Goal: Task Accomplishment & Management: Use online tool/utility

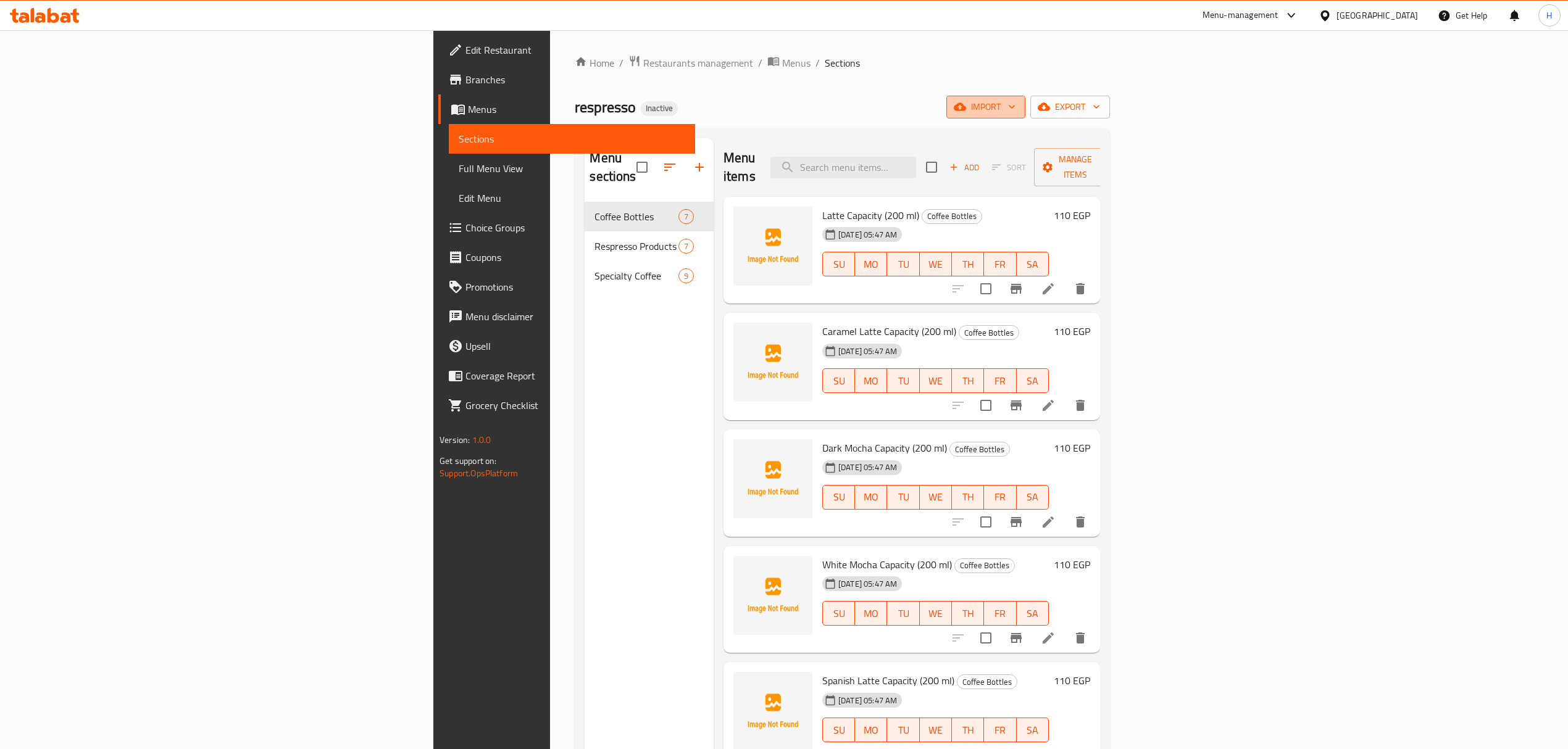
click at [1016, 111] on span "import" at bounding box center [986, 107] width 59 height 15
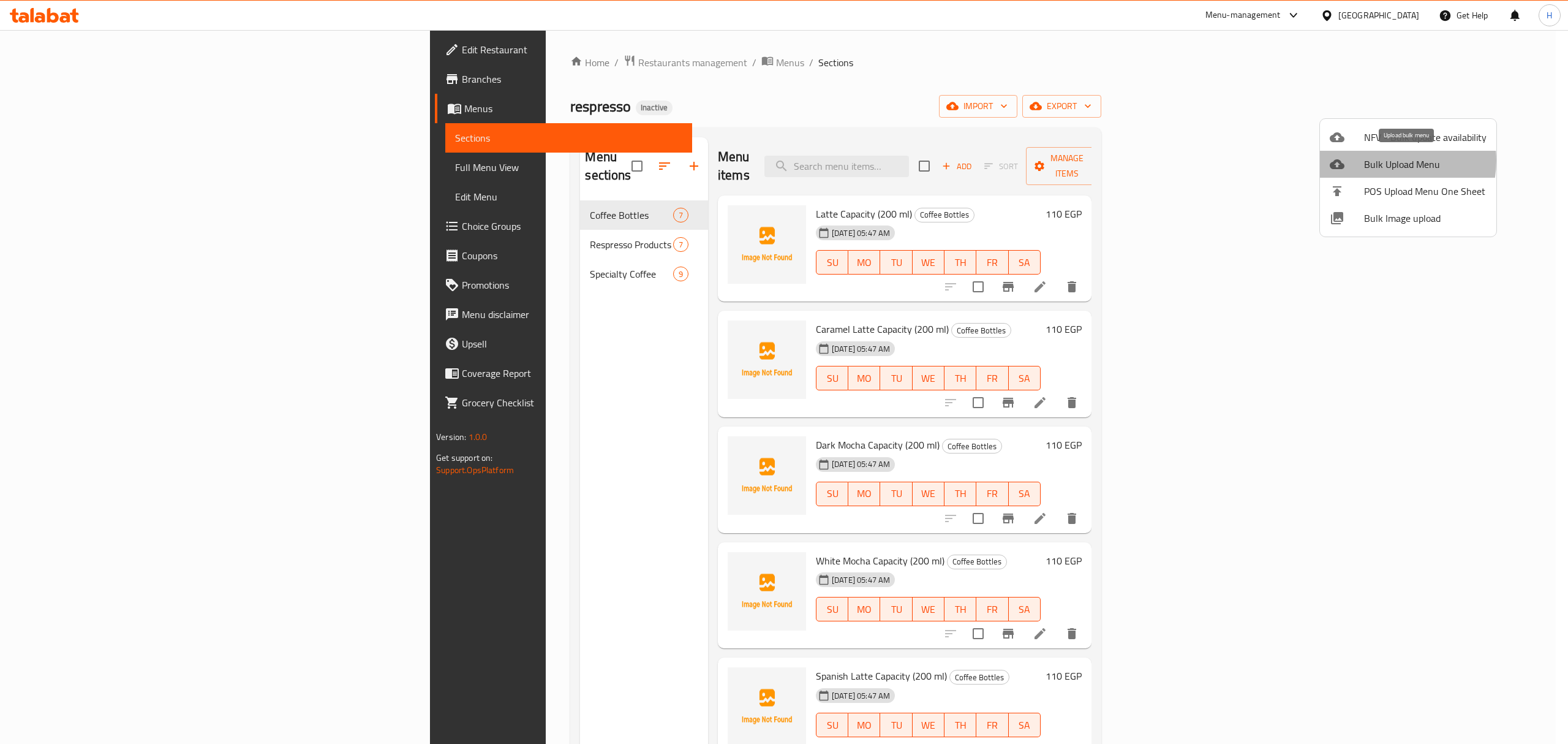
click at [1384, 161] on span "Bulk Upload Menu" at bounding box center [1425, 164] width 122 height 15
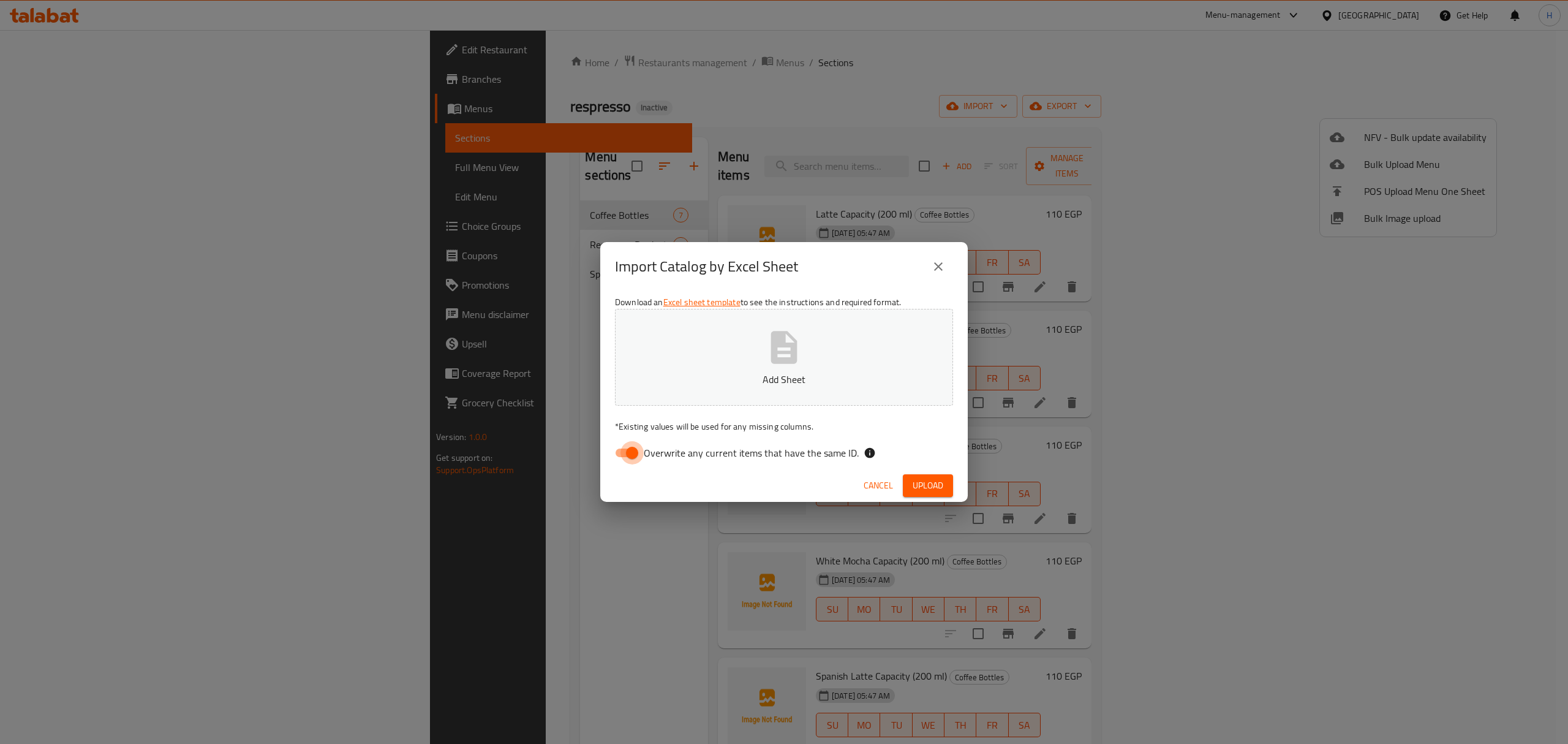
click at [634, 454] on input "Overwrite any current items that have the same ID." at bounding box center [631, 453] width 70 height 24
checkbox input "false"
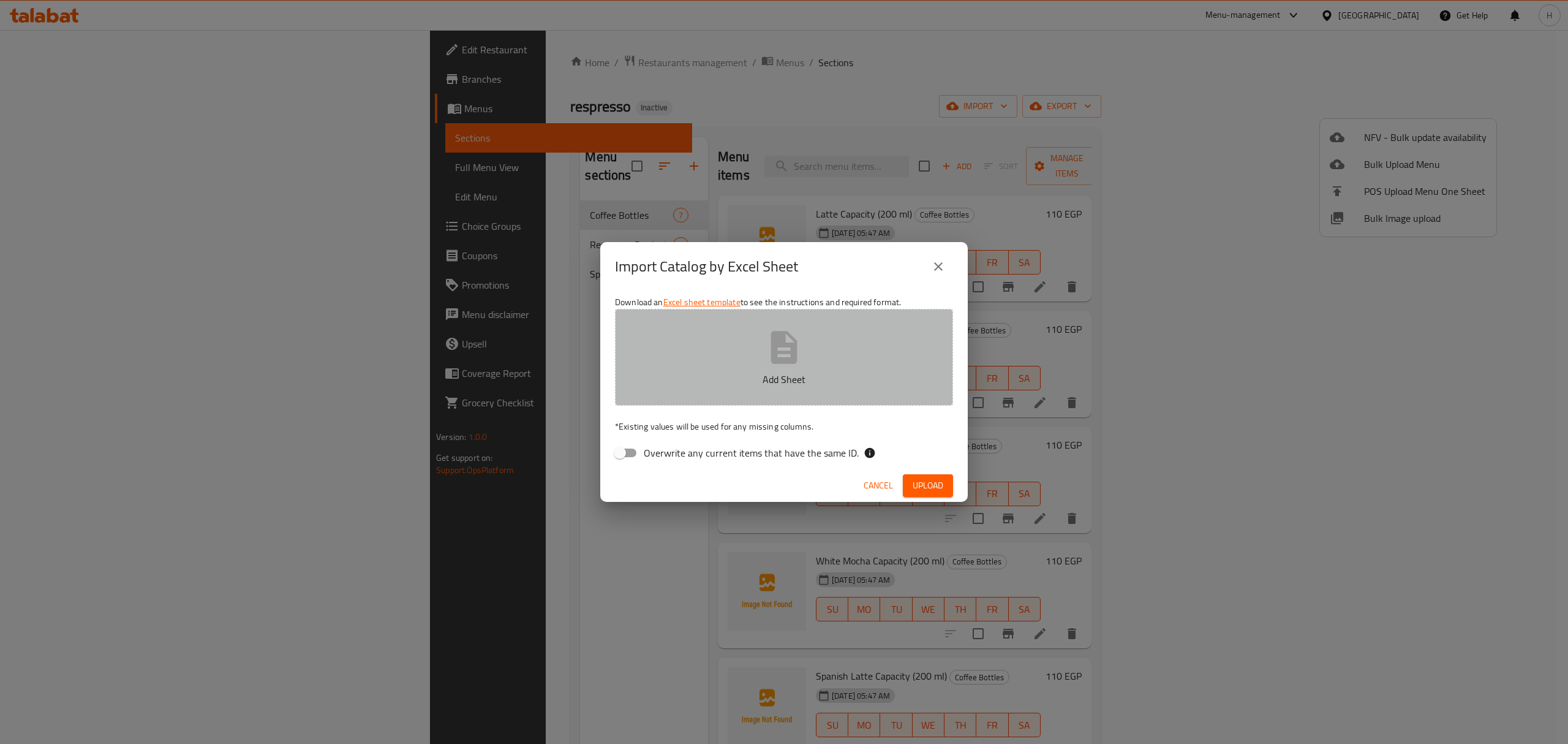
click at [746, 383] on p "Add Sheet" at bounding box center [784, 379] width 300 height 15
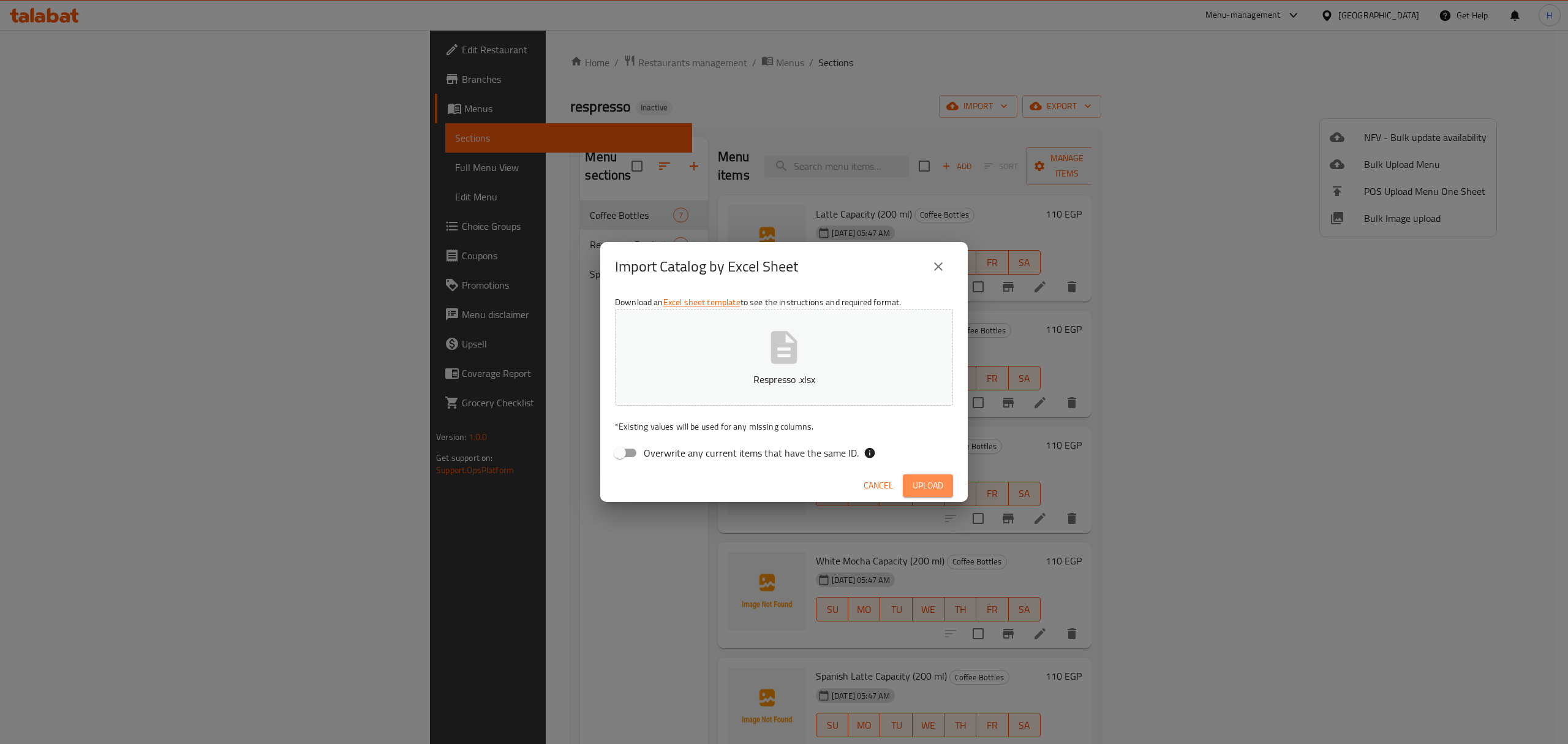
click at [926, 493] on span "Upload" at bounding box center [928, 486] width 30 height 15
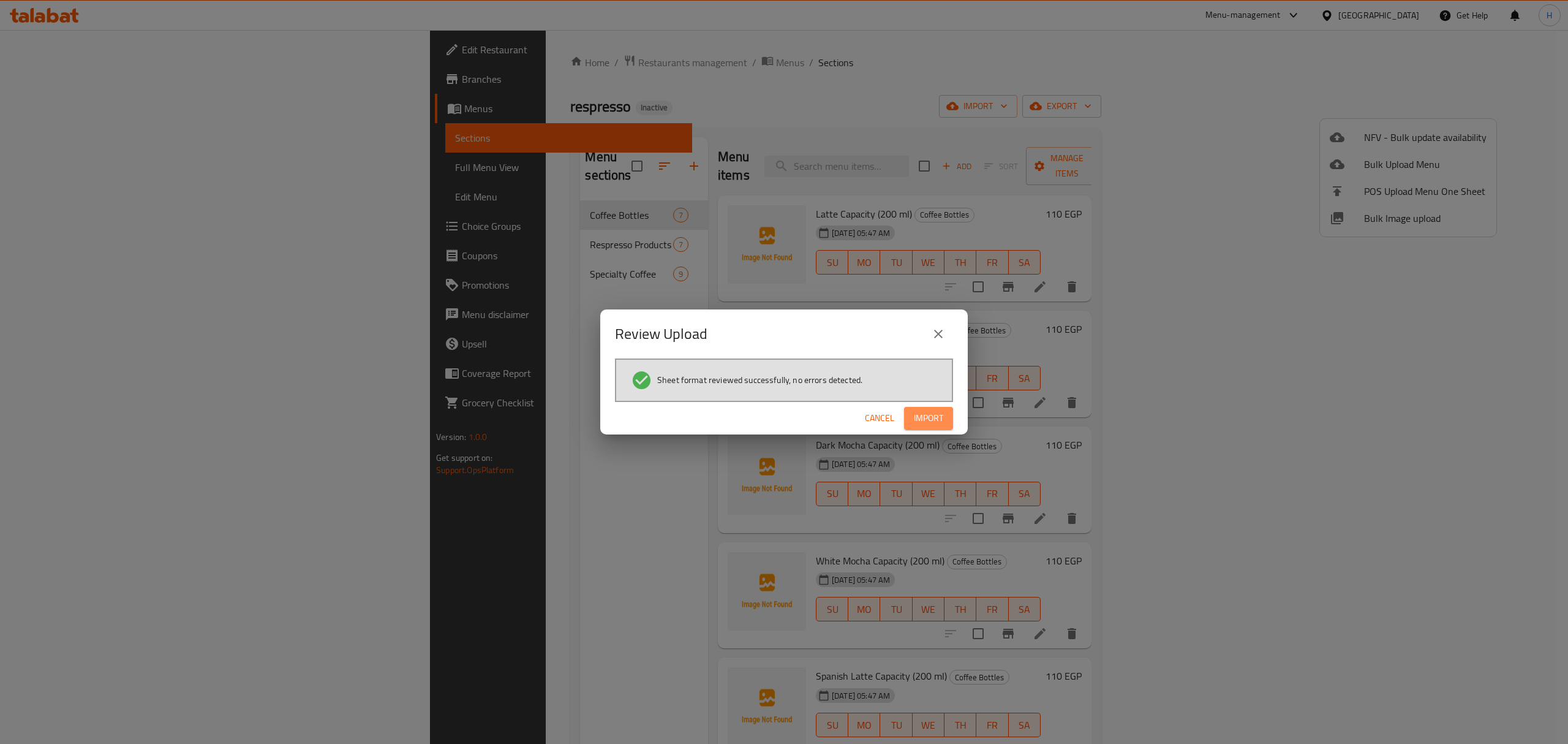
click at [920, 417] on span "Import" at bounding box center [928, 418] width 30 height 15
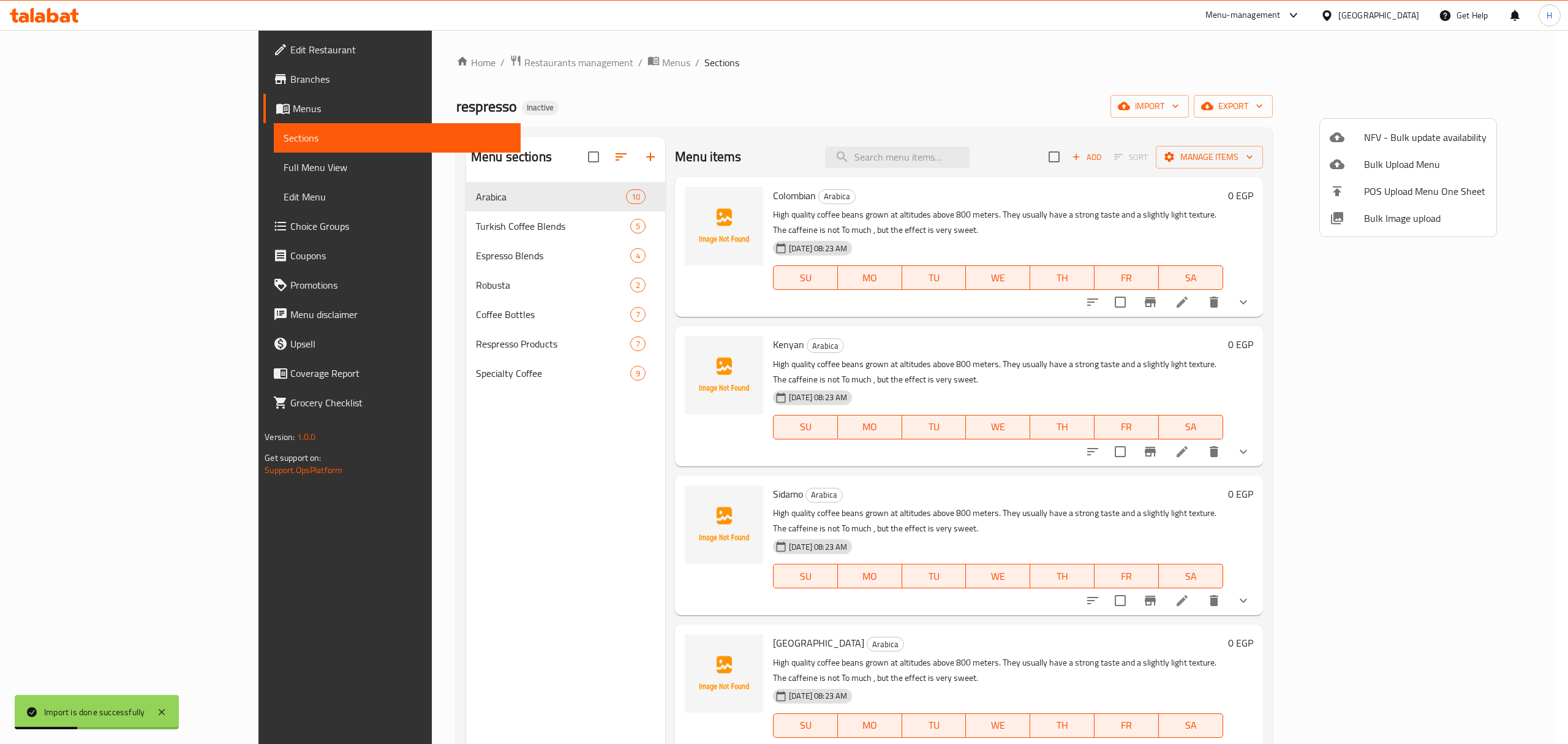
click at [59, 80] on div at bounding box center [784, 372] width 1568 height 744
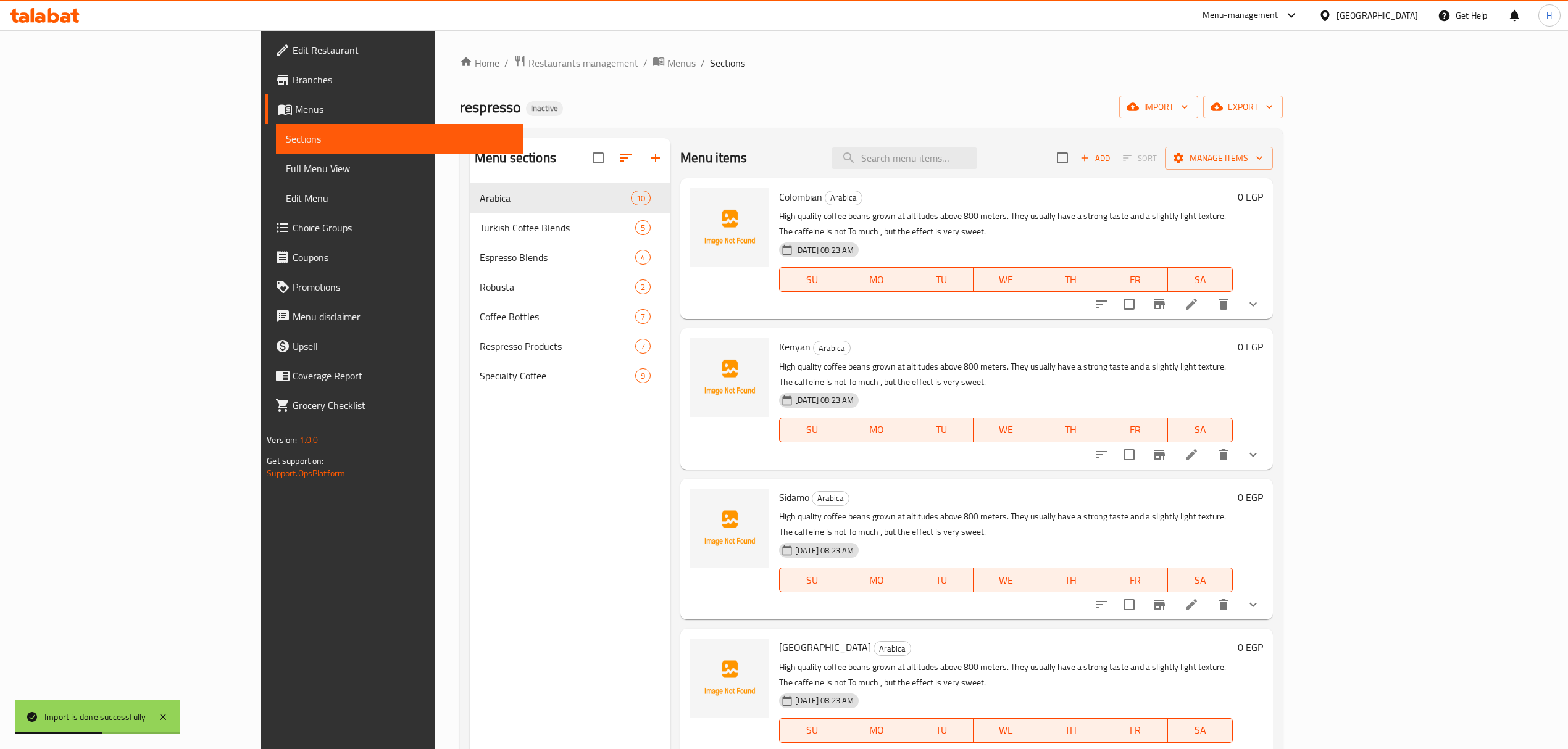
click at [293, 86] on span "Branches" at bounding box center [402, 79] width 220 height 15
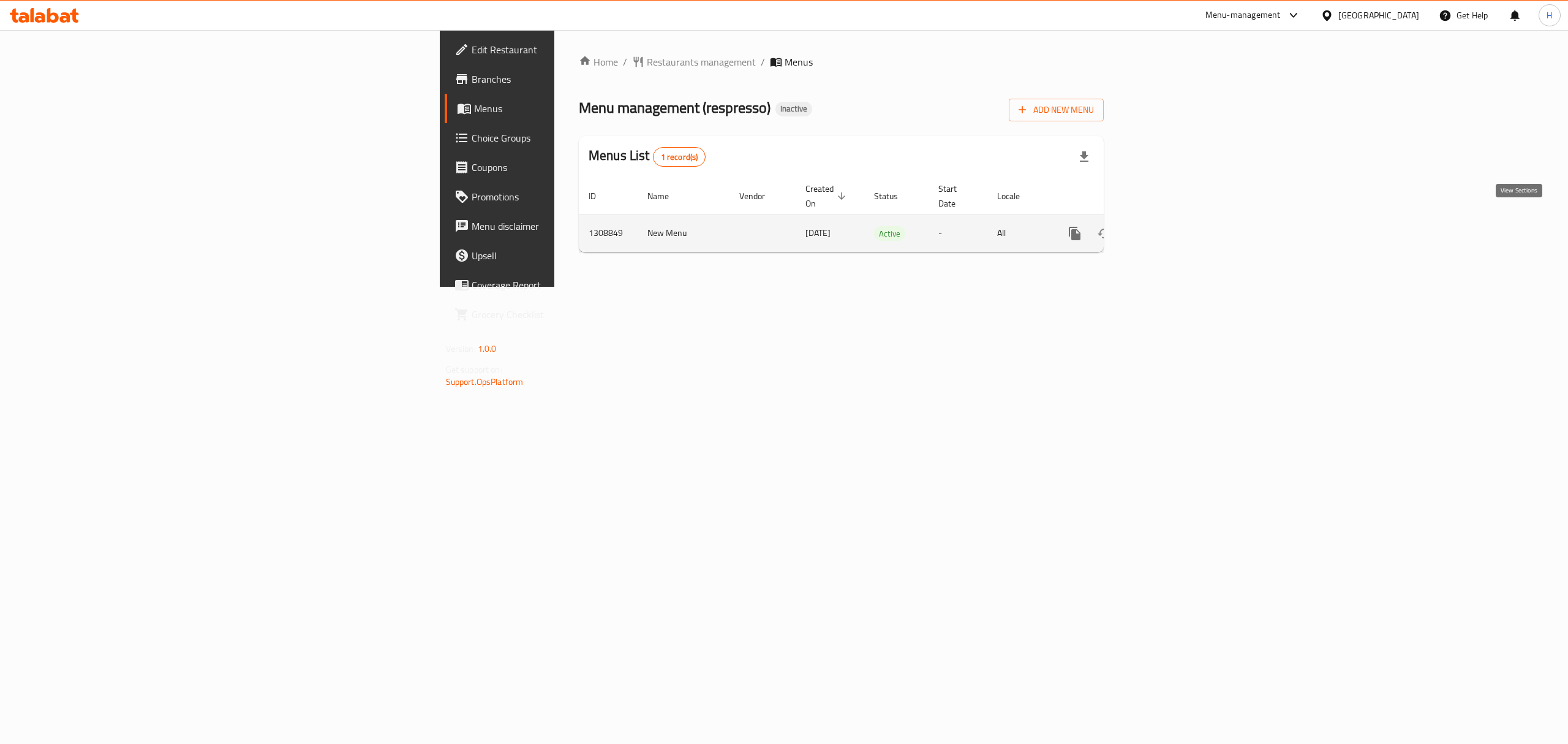
click at [1170, 226] on icon "enhanced table" at bounding box center [1163, 233] width 15 height 15
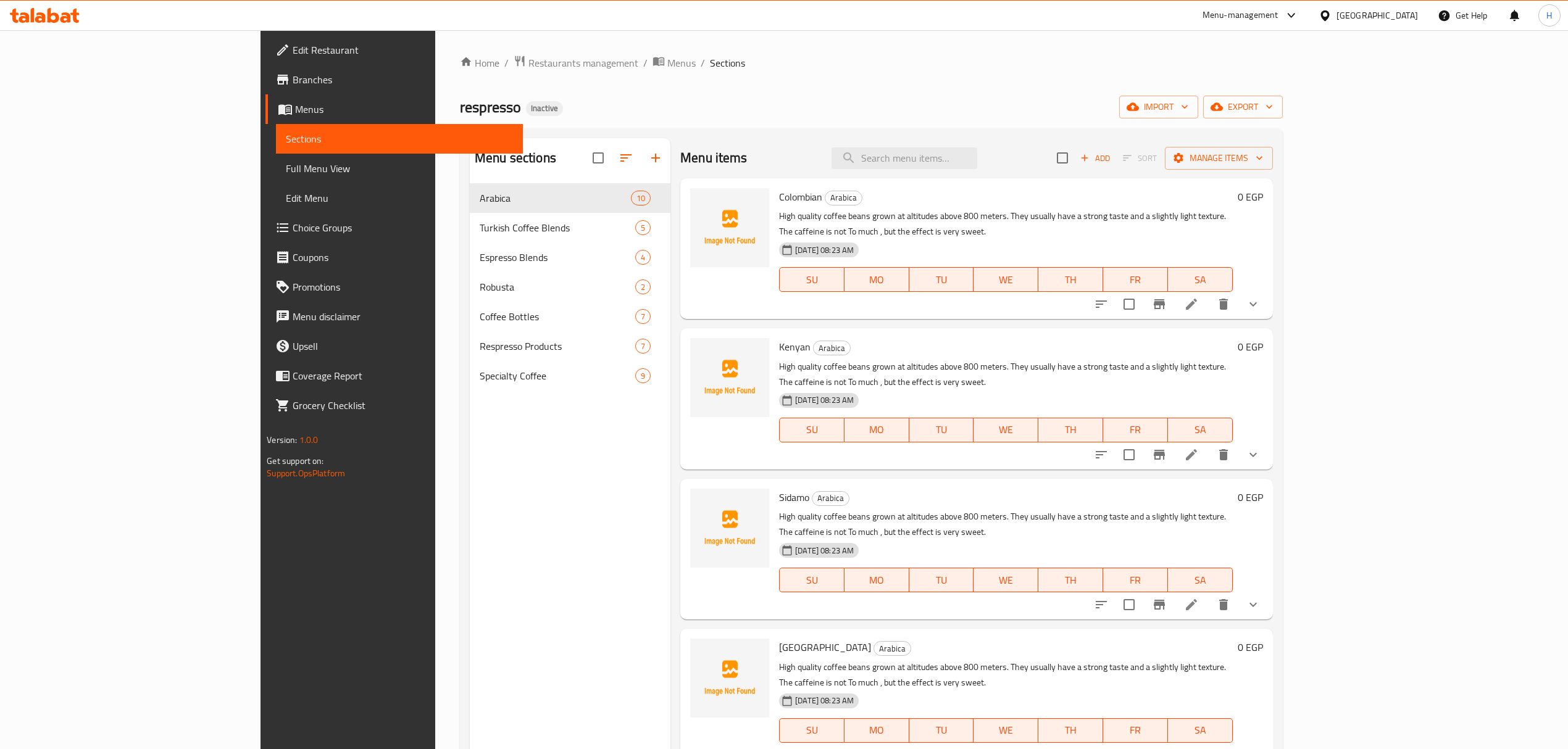
click at [276, 180] on link "Full Menu View" at bounding box center [399, 169] width 246 height 30
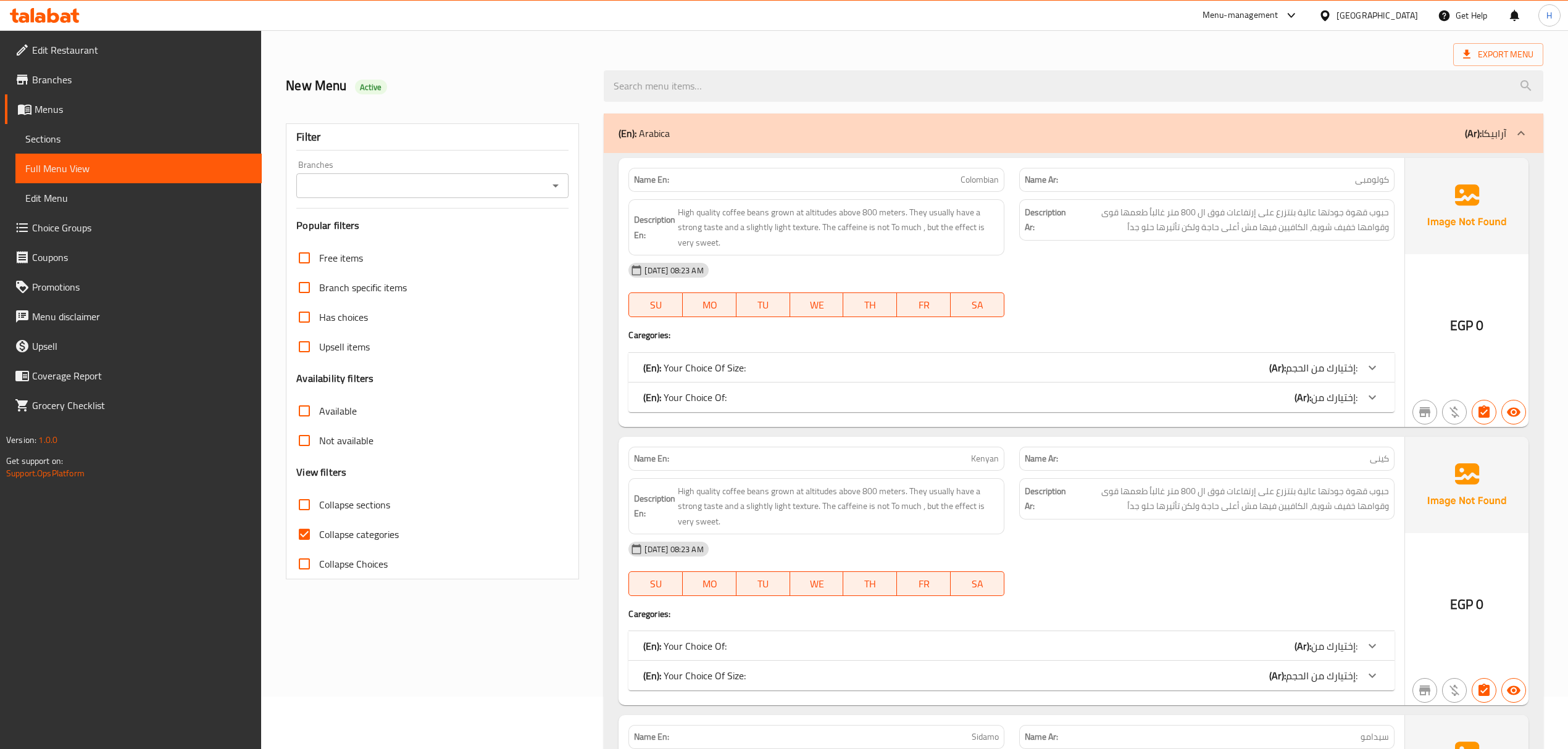
scroll to position [82, 0]
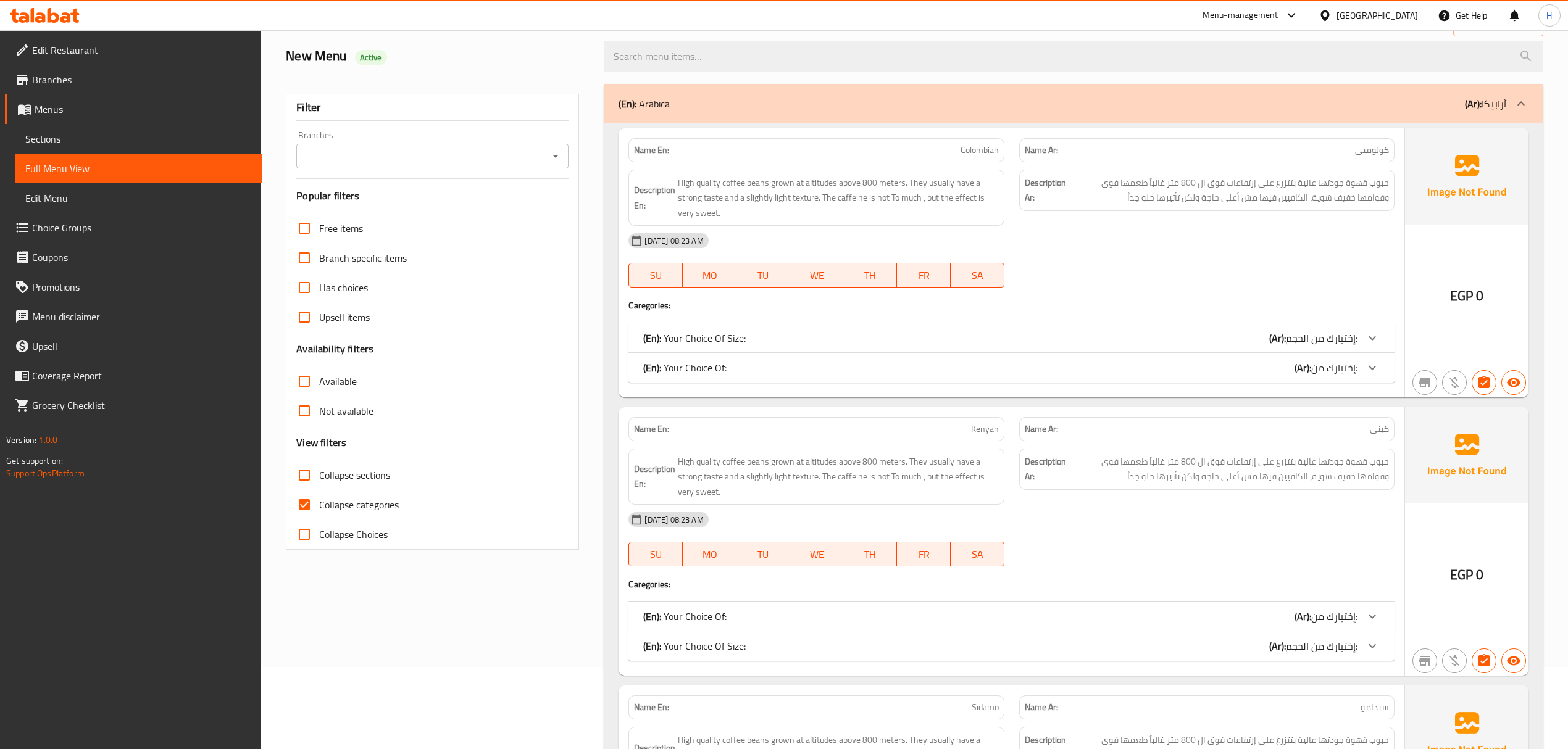
click at [306, 499] on input "Collapse categories" at bounding box center [304, 504] width 30 height 30
checkbox input "false"
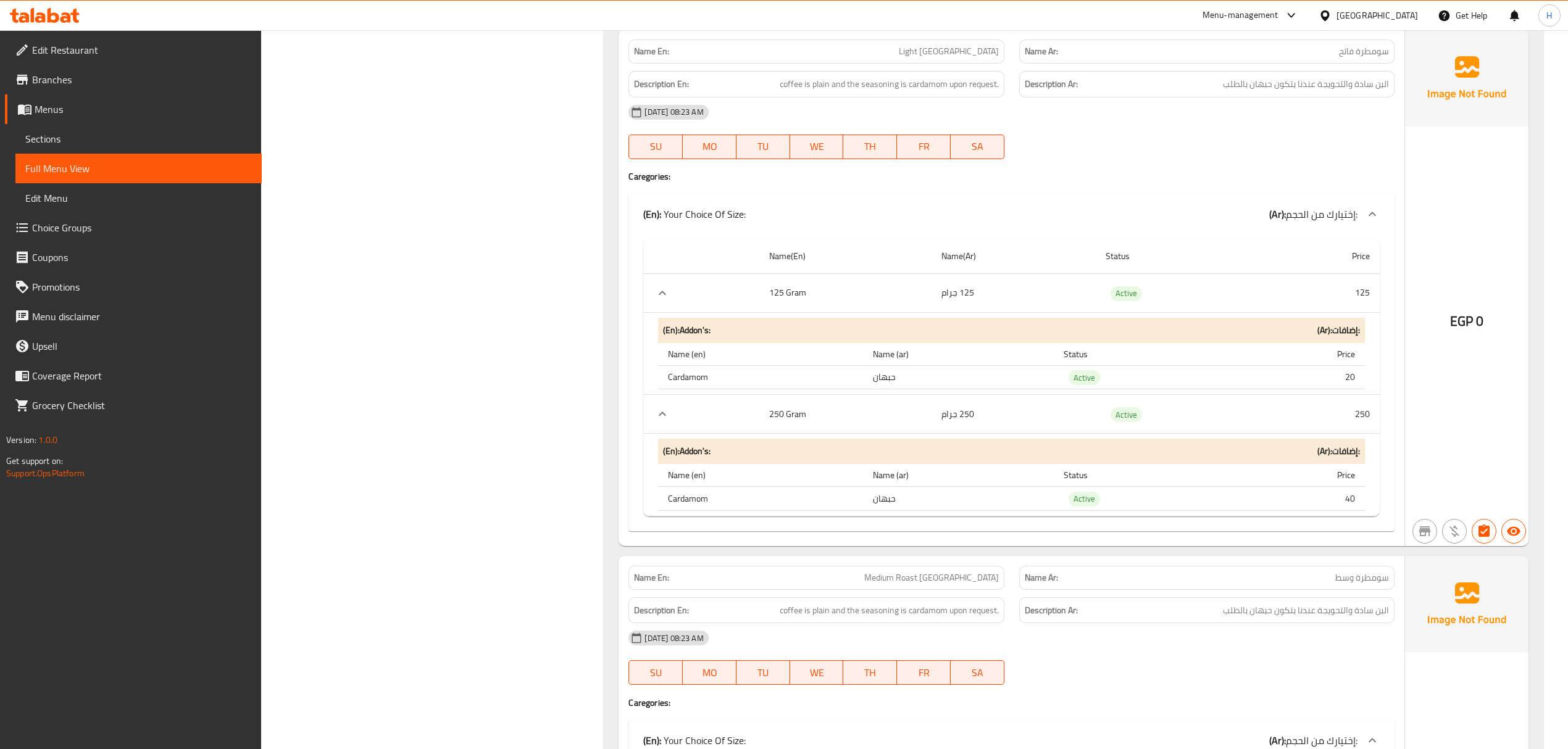
scroll to position [8062, 0]
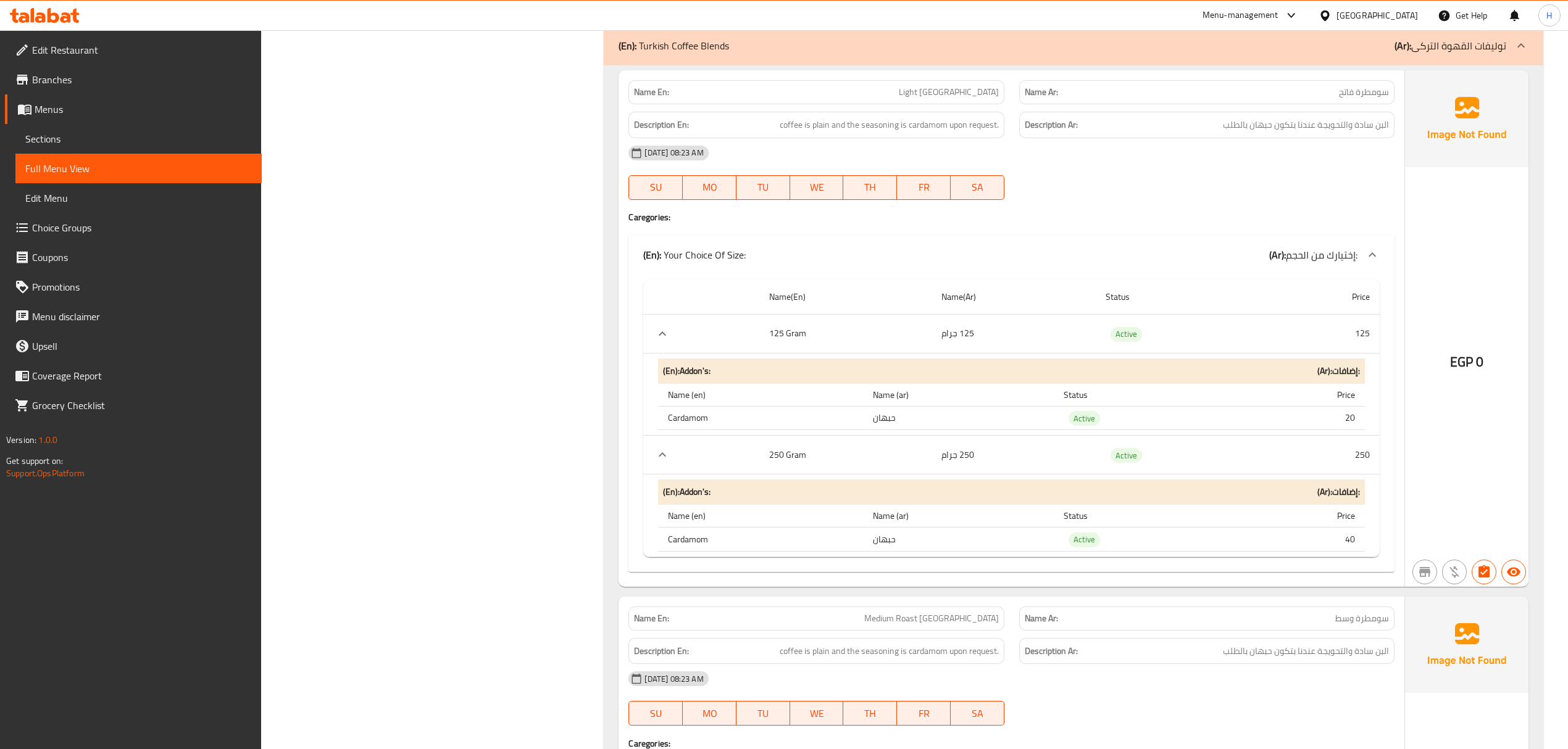
click at [667, 462] on icon "expand row" at bounding box center [662, 454] width 15 height 15
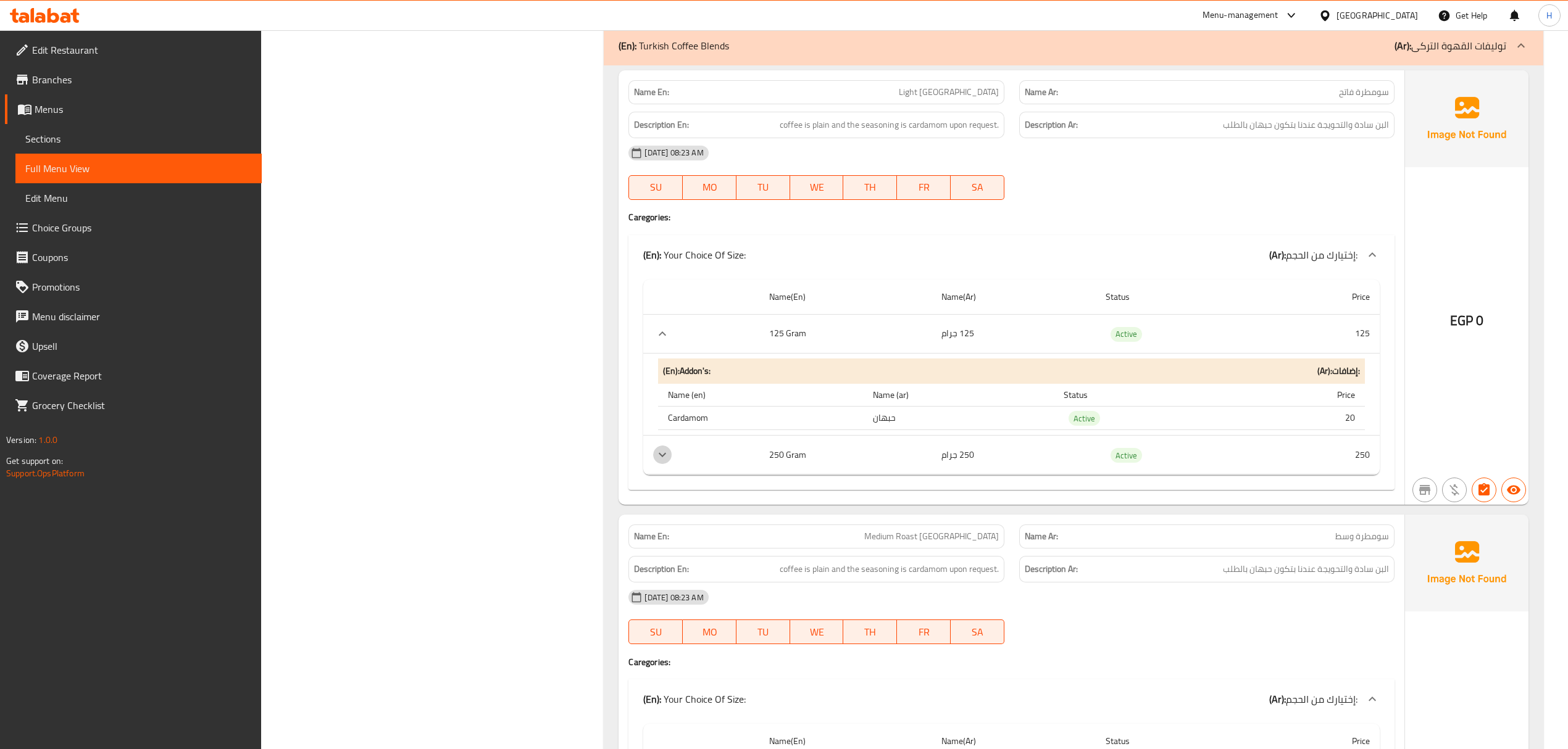
click at [664, 462] on icon "expand row" at bounding box center [662, 454] width 15 height 15
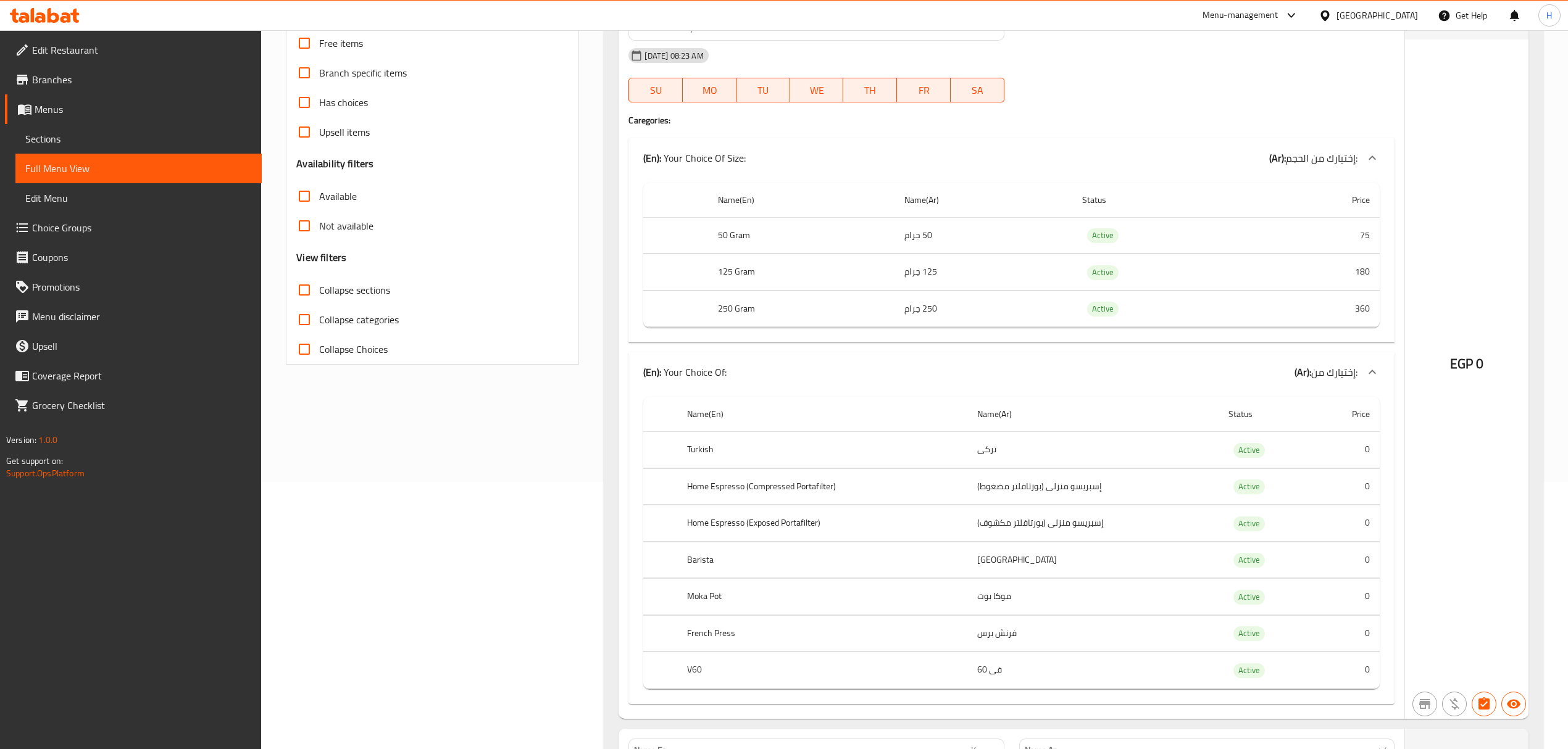
scroll to position [0, 0]
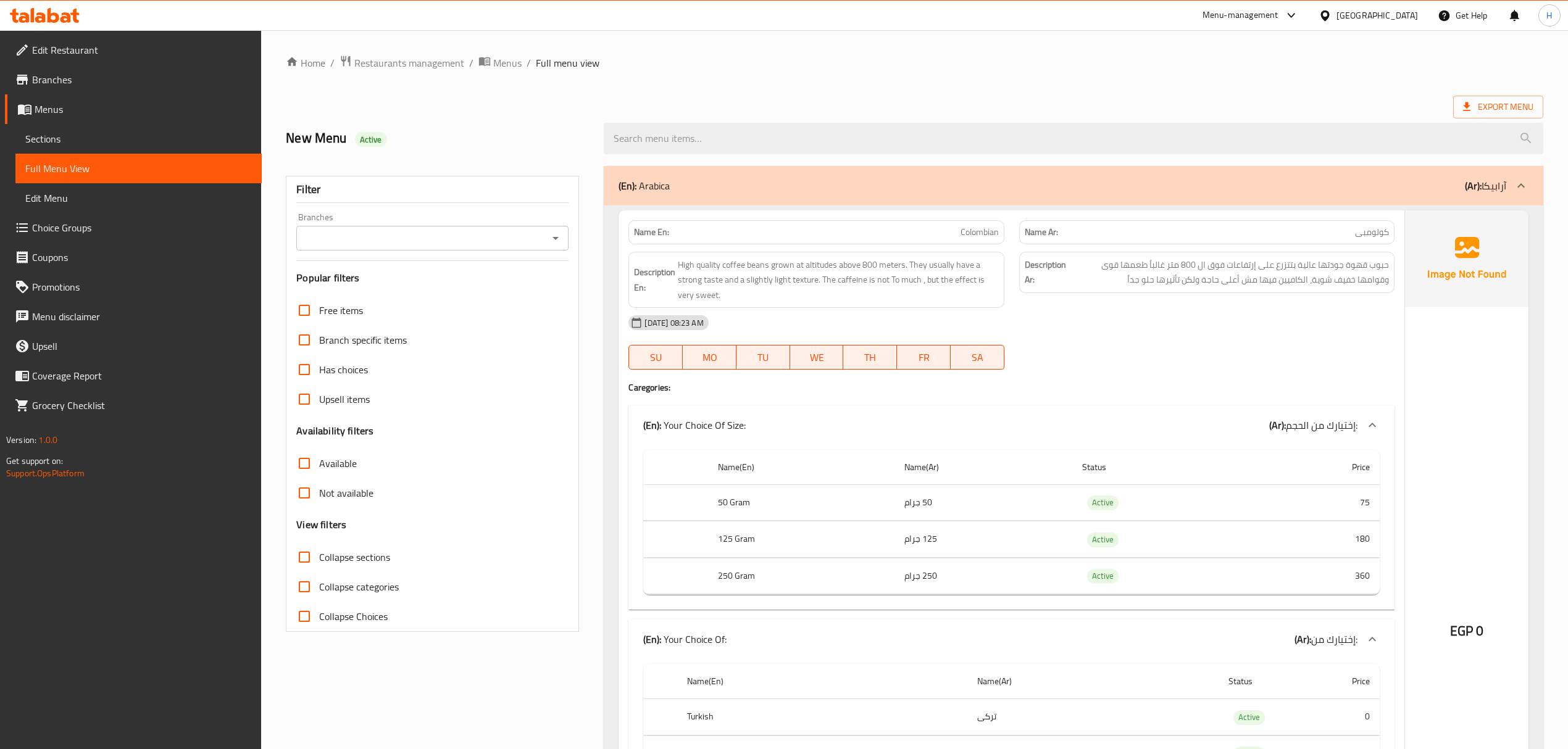
click at [310, 558] on input "Collapse sections" at bounding box center [304, 557] width 30 height 30
checkbox input "true"
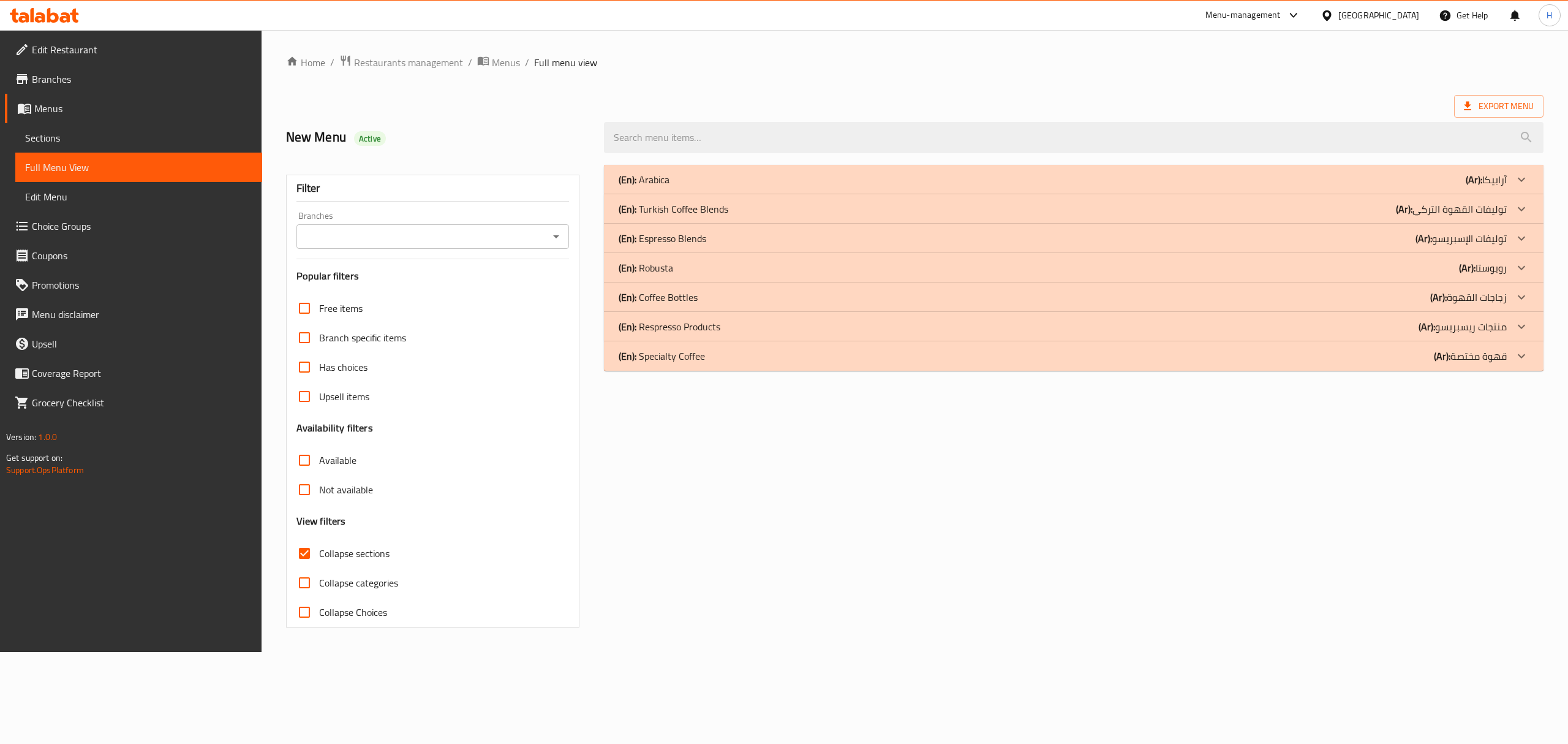
click at [1522, 178] on icon at bounding box center [1521, 179] width 15 height 15
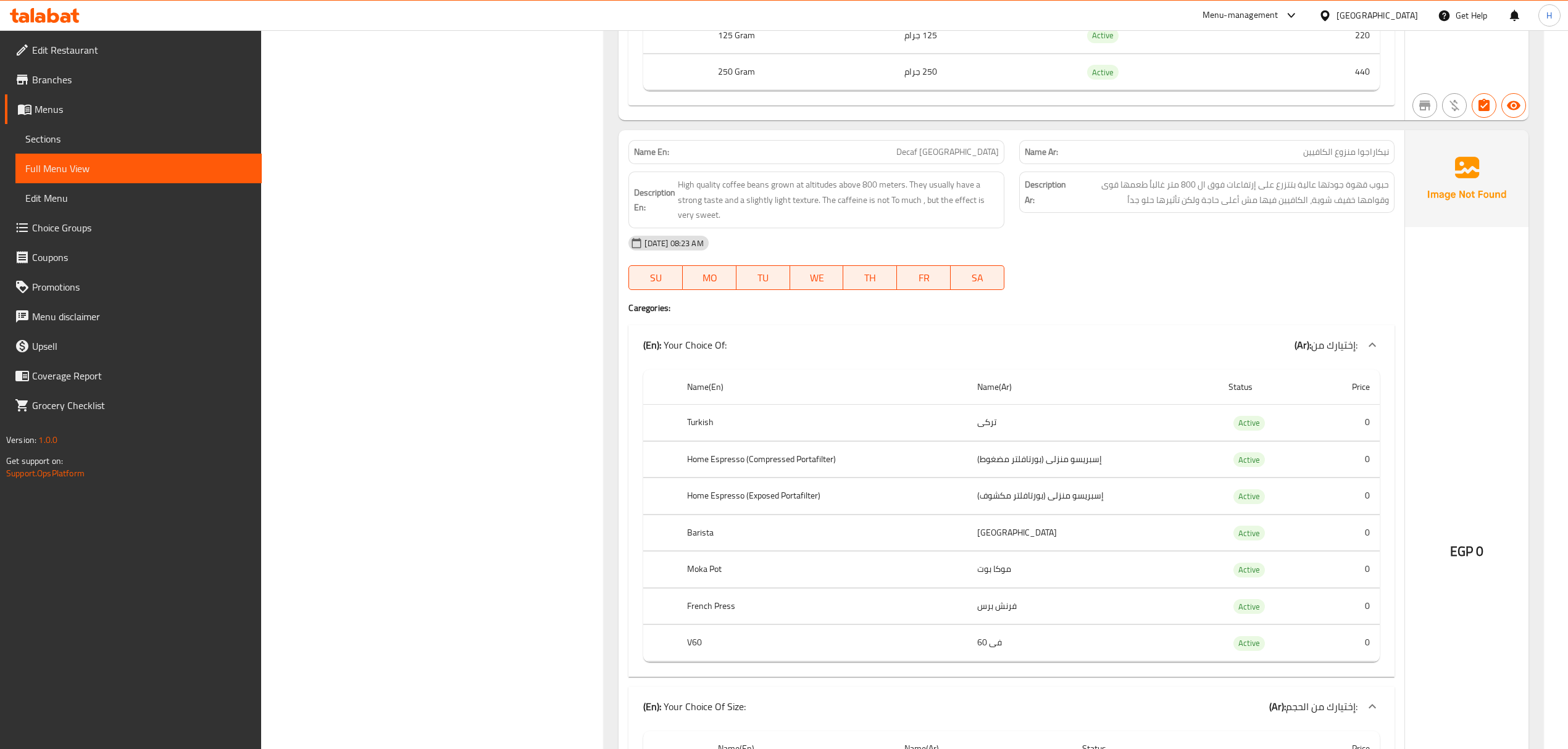
scroll to position [7615, 0]
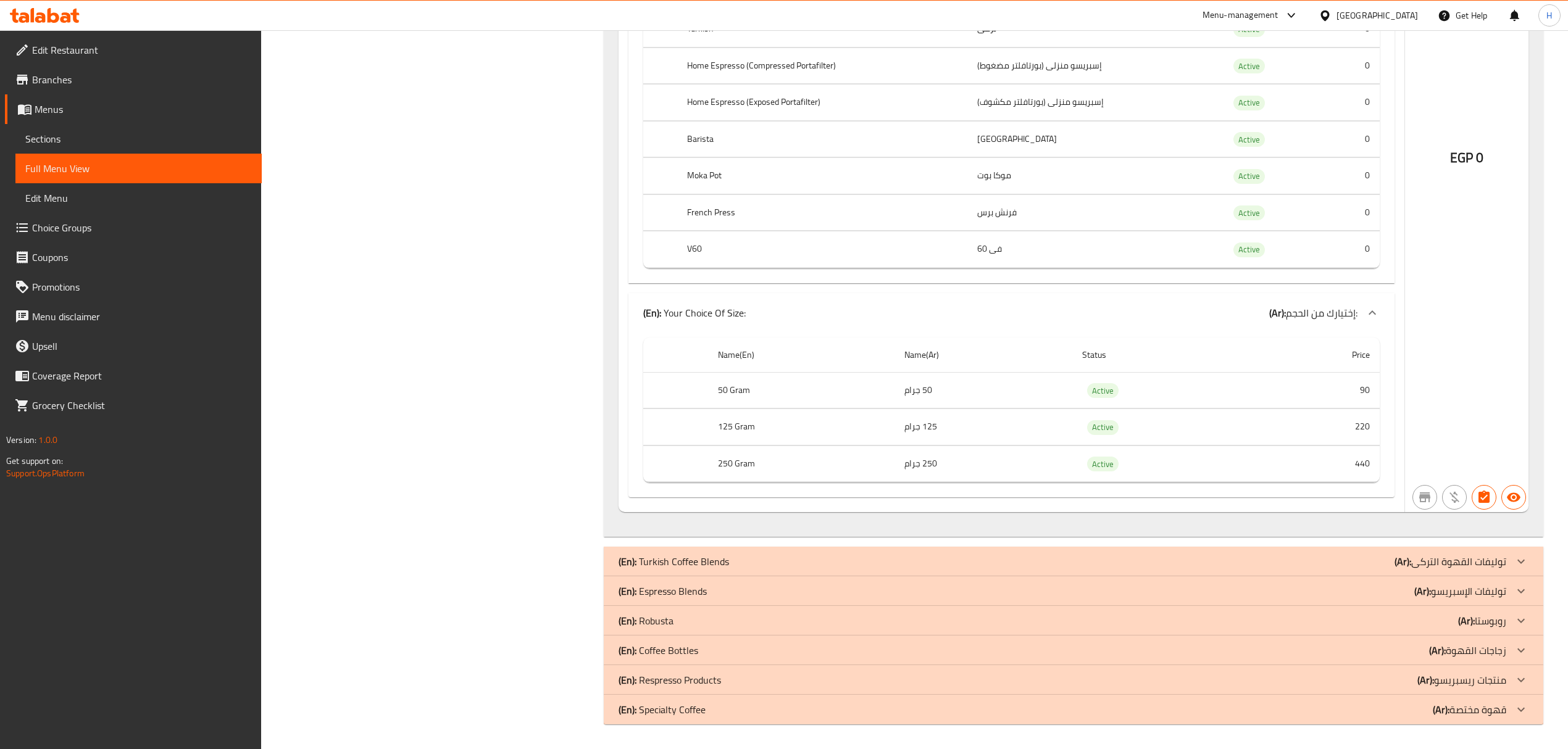
click at [1500, 562] on p "(Ar): توليفات القهوة التركى" at bounding box center [1451, 561] width 112 height 15
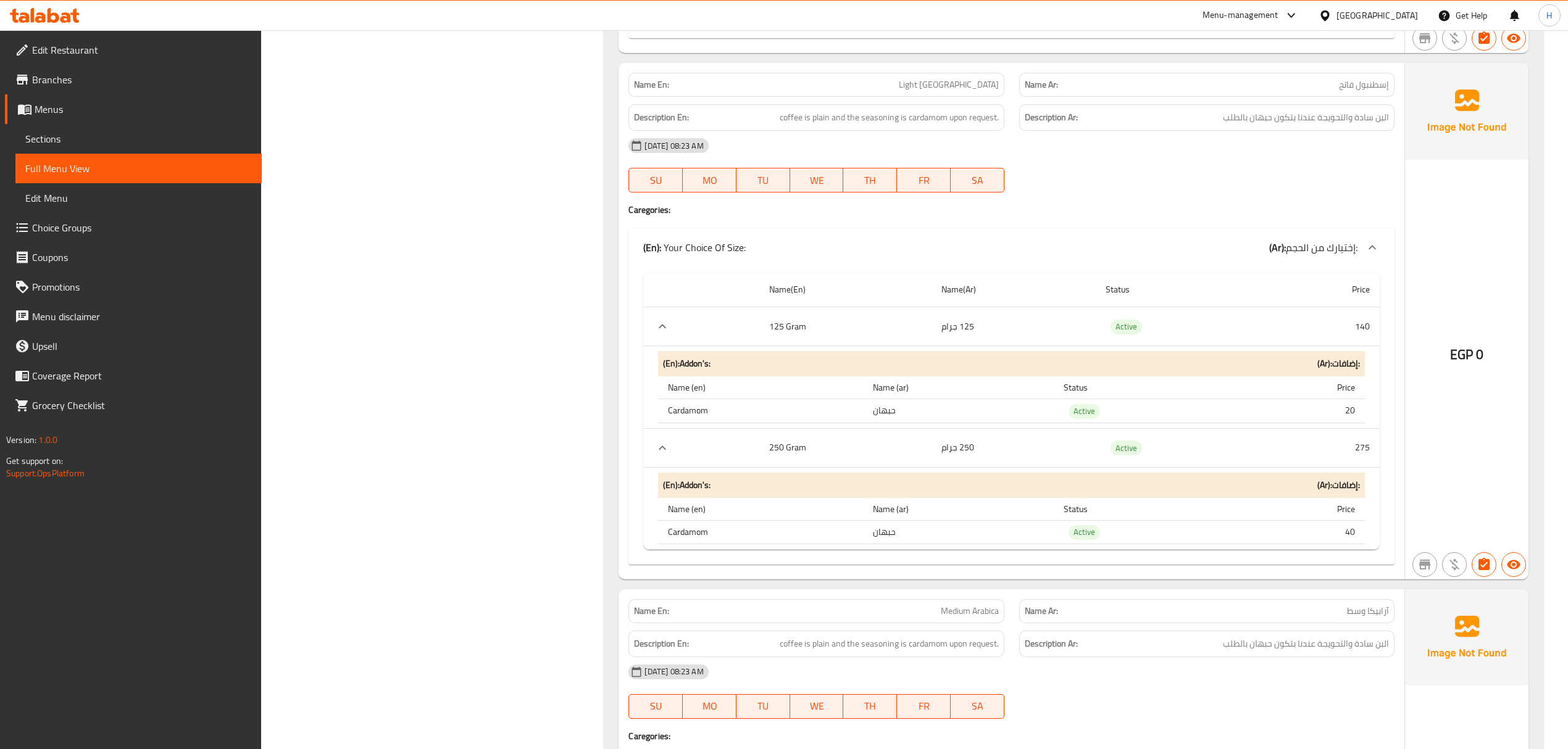
scroll to position [10301, 0]
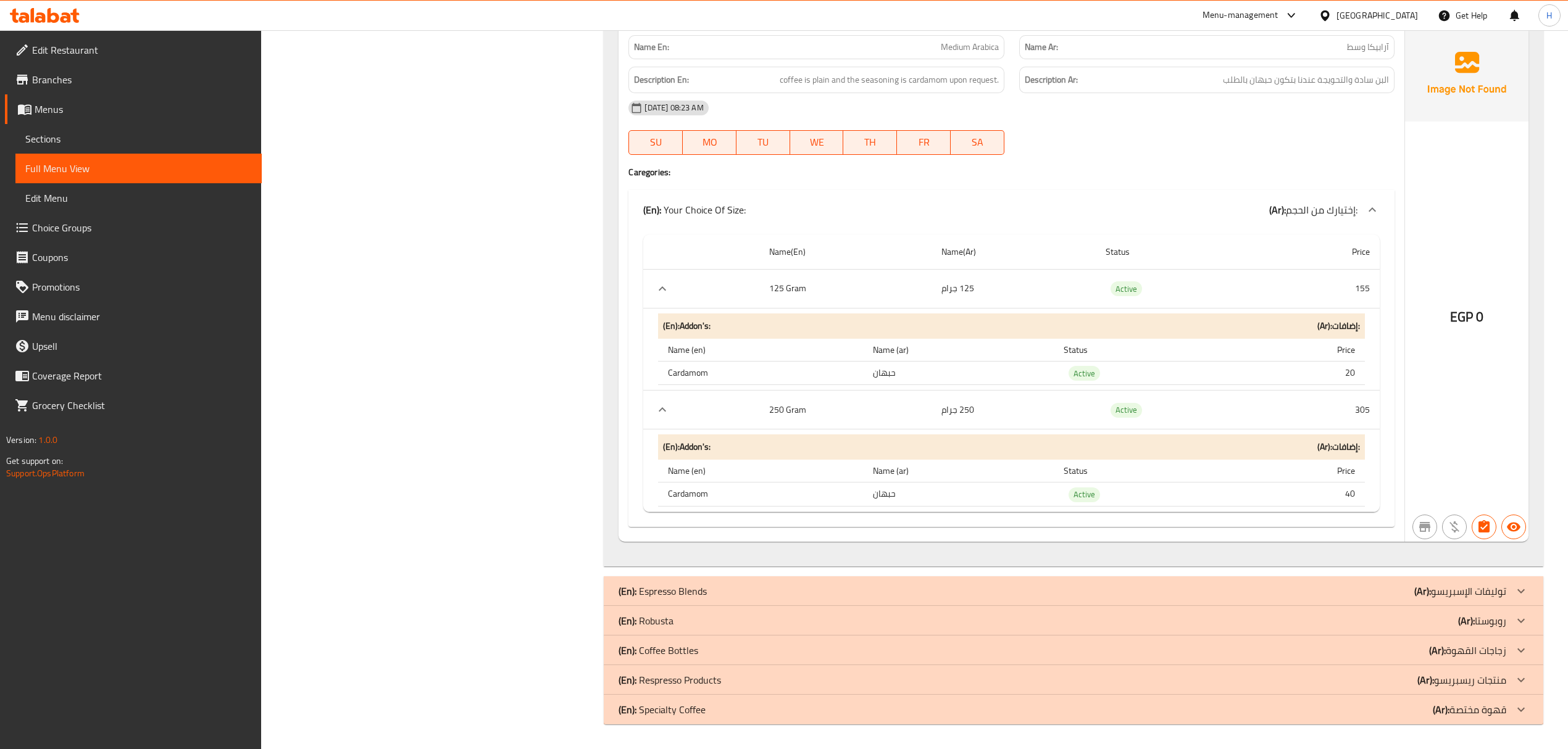
click at [1514, 597] on icon at bounding box center [1521, 591] width 15 height 15
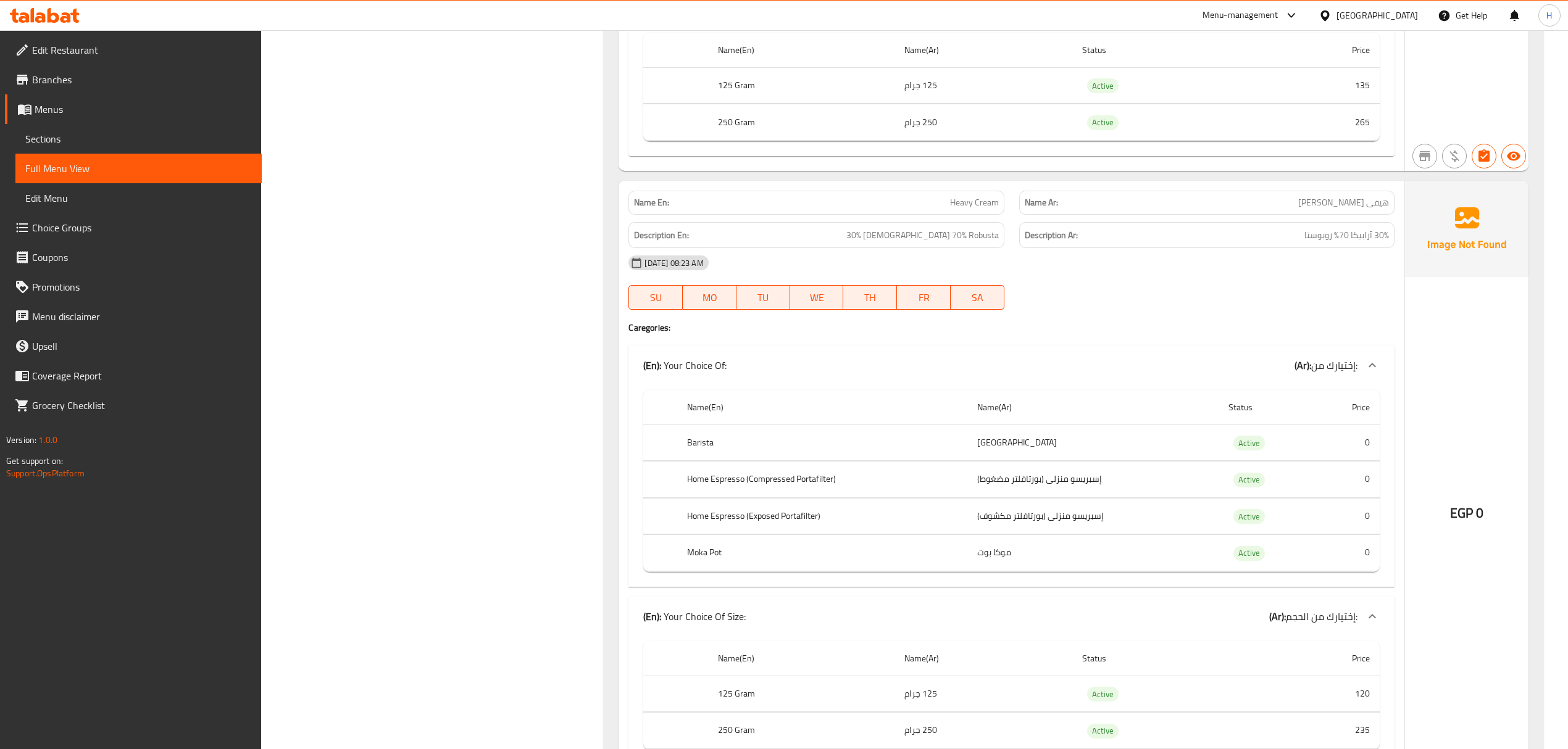
scroll to position [12793, 0]
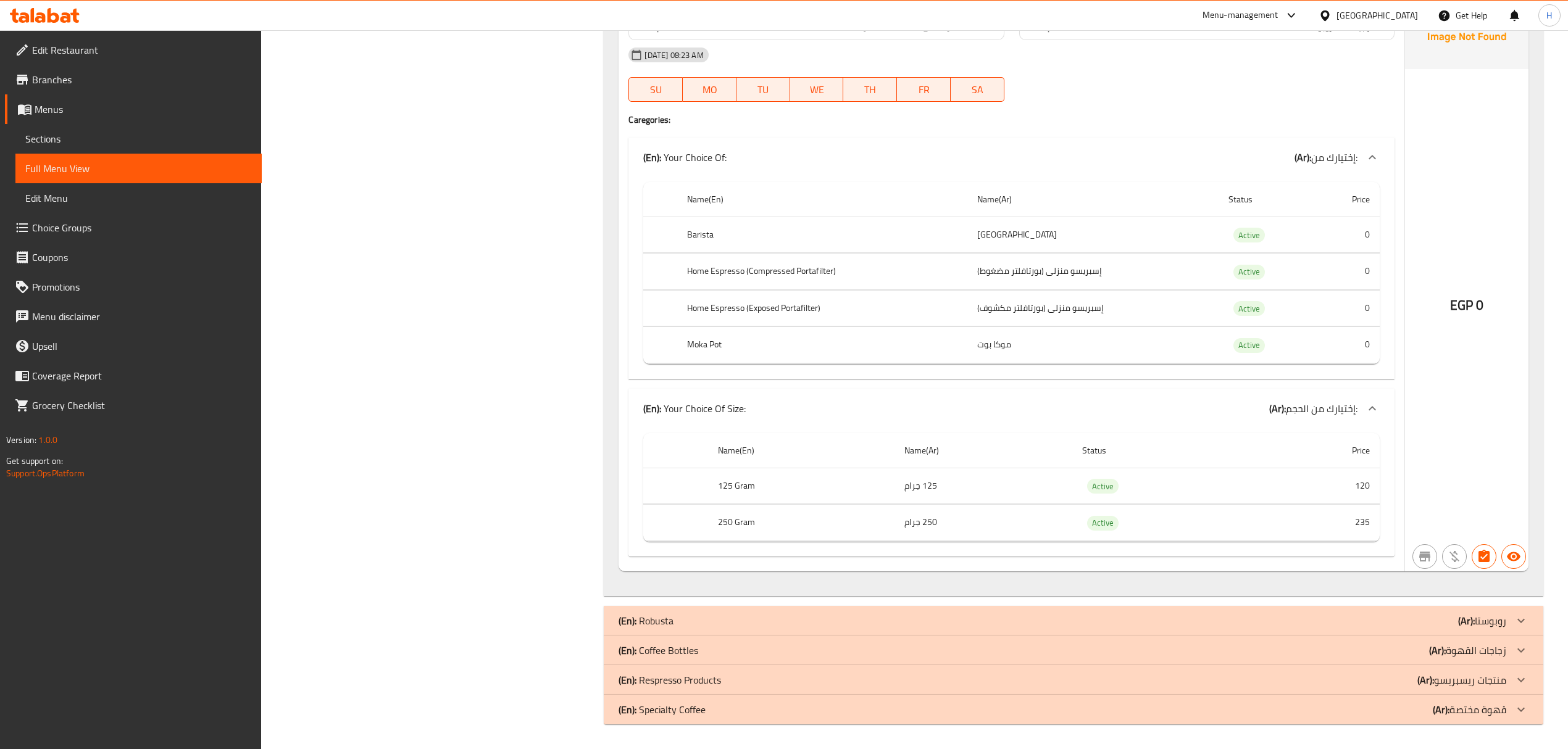
click at [1512, 612] on div at bounding box center [1521, 621] width 30 height 30
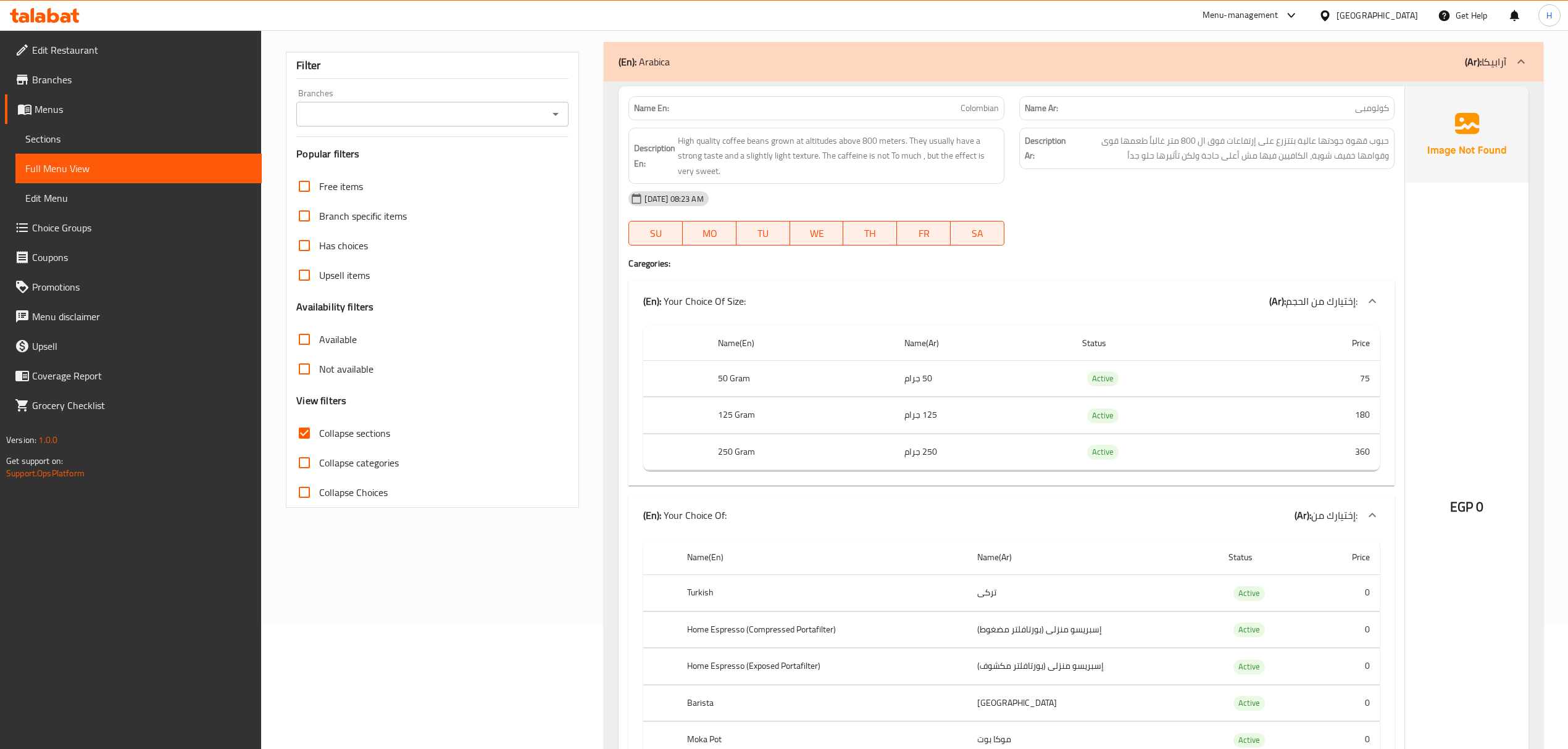
scroll to position [0, 0]
